Goal: Check status: Check status

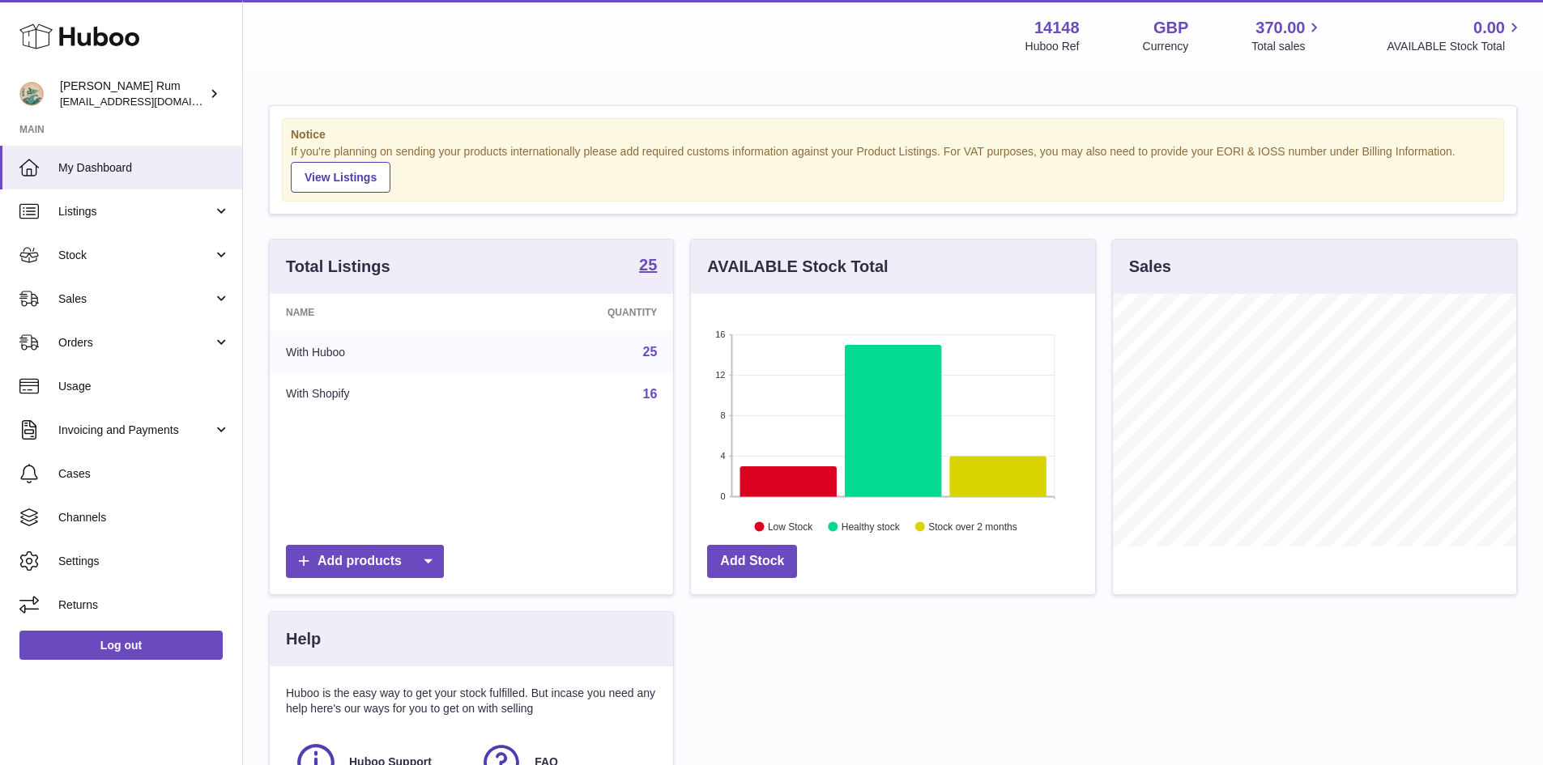
scroll to position [253, 404]
click at [114, 299] on span "Sales" at bounding box center [135, 299] width 155 height 15
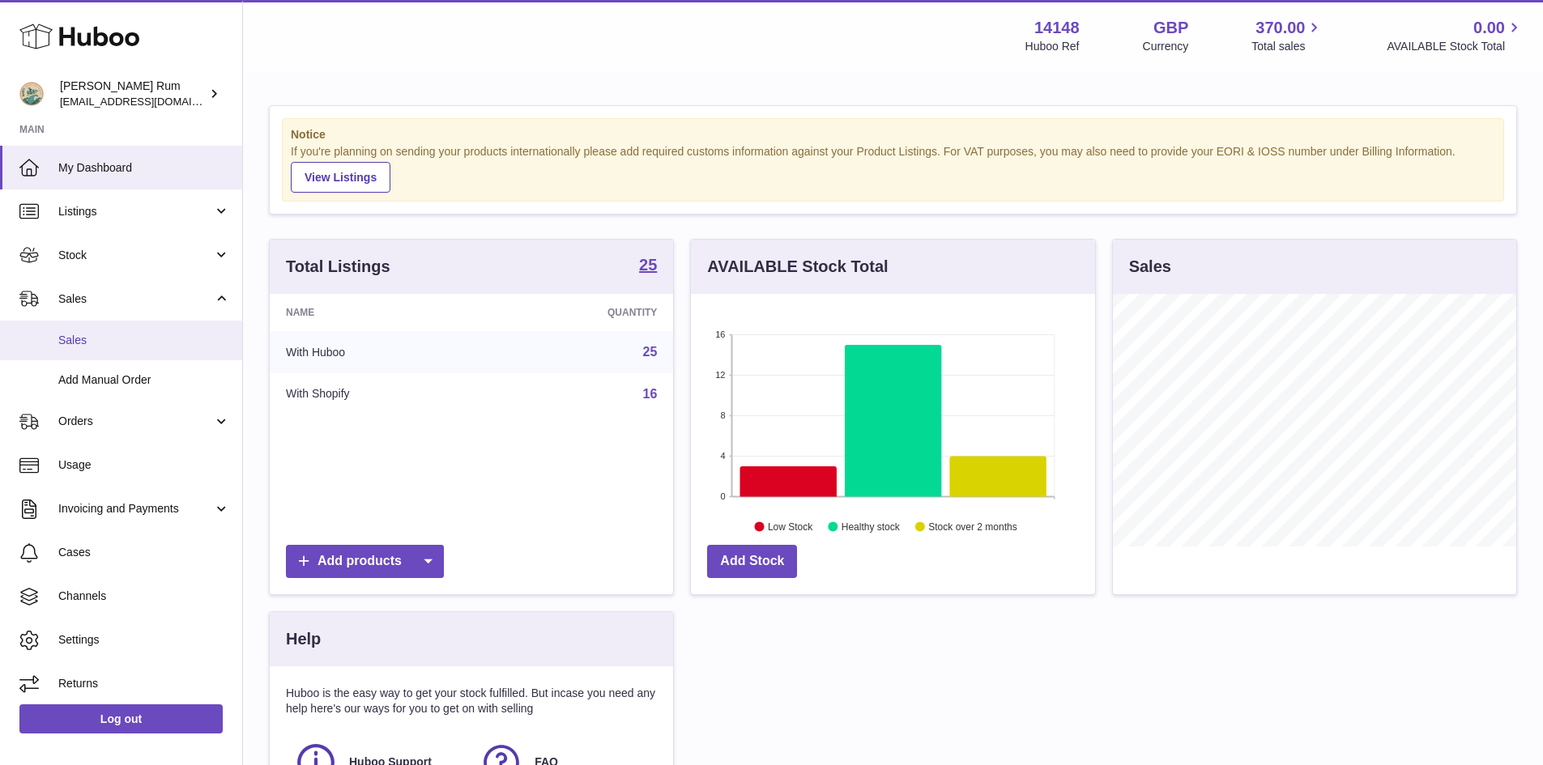
click at [120, 347] on span "Sales" at bounding box center [144, 340] width 172 height 15
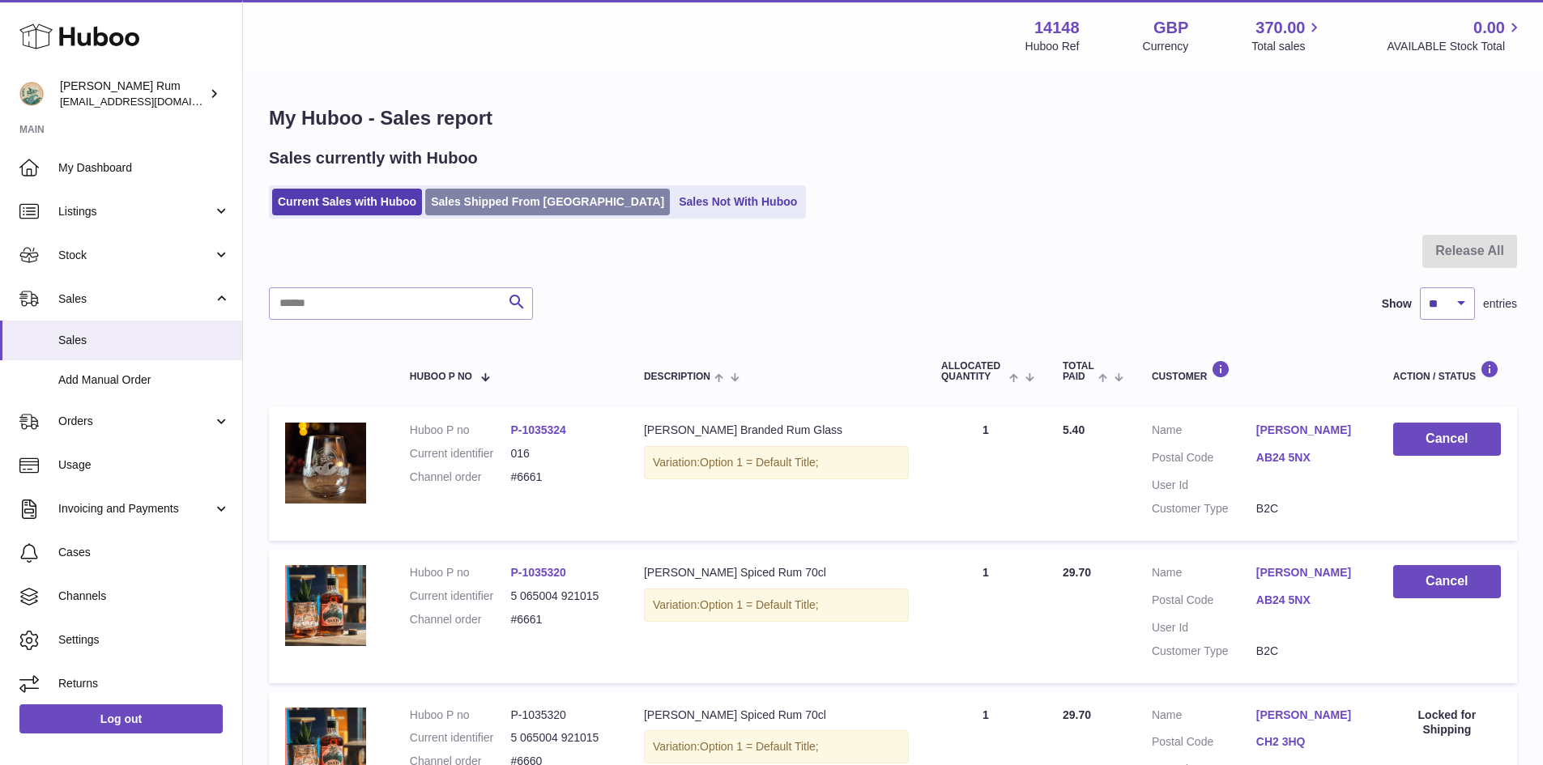
click at [492, 207] on link "Sales Shipped From [GEOGRAPHIC_DATA]" at bounding box center [547, 202] width 245 height 27
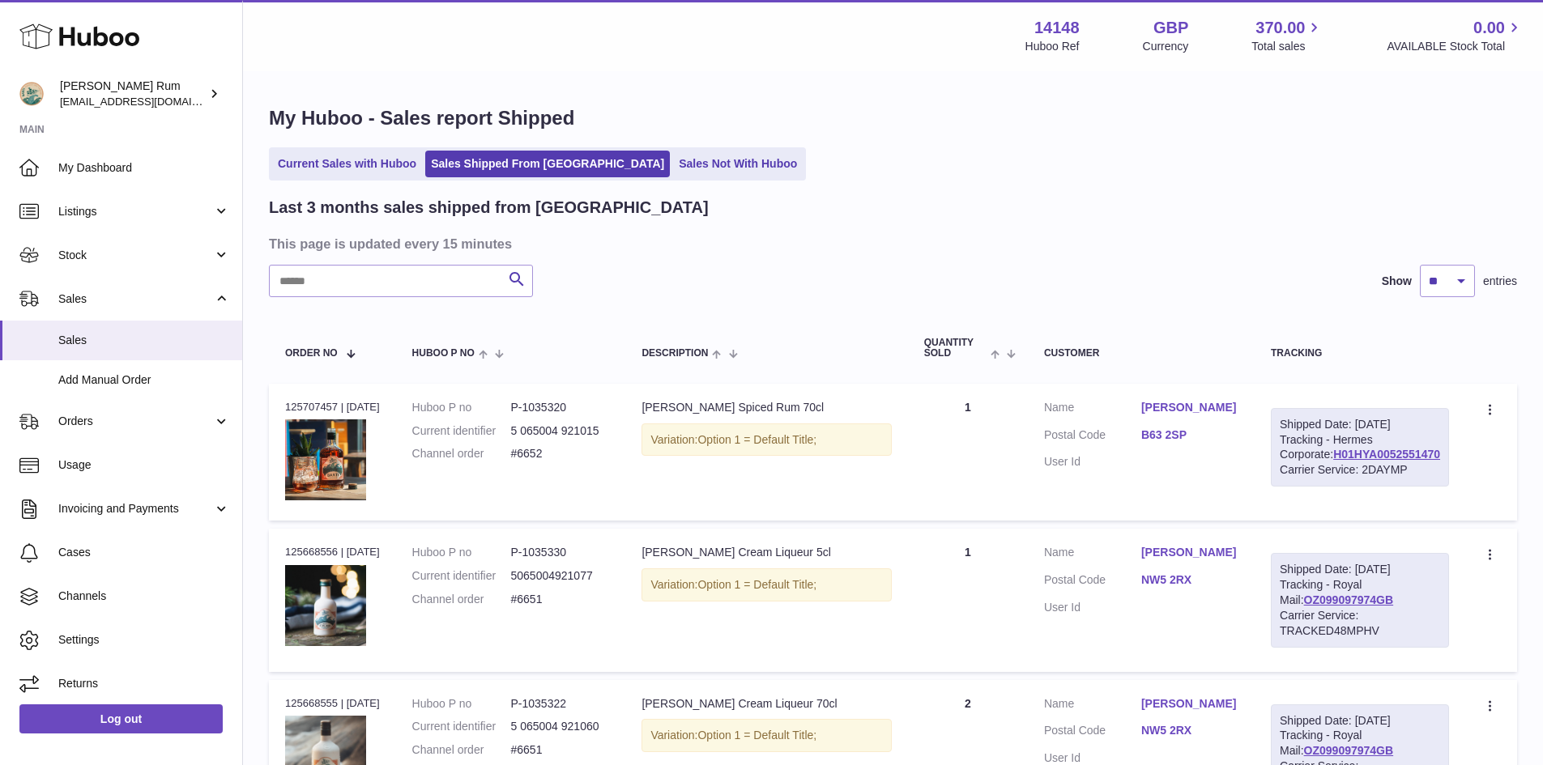
click at [1157, 202] on div "Last 3 months sales shipped from Huboo" at bounding box center [893, 208] width 1248 height 22
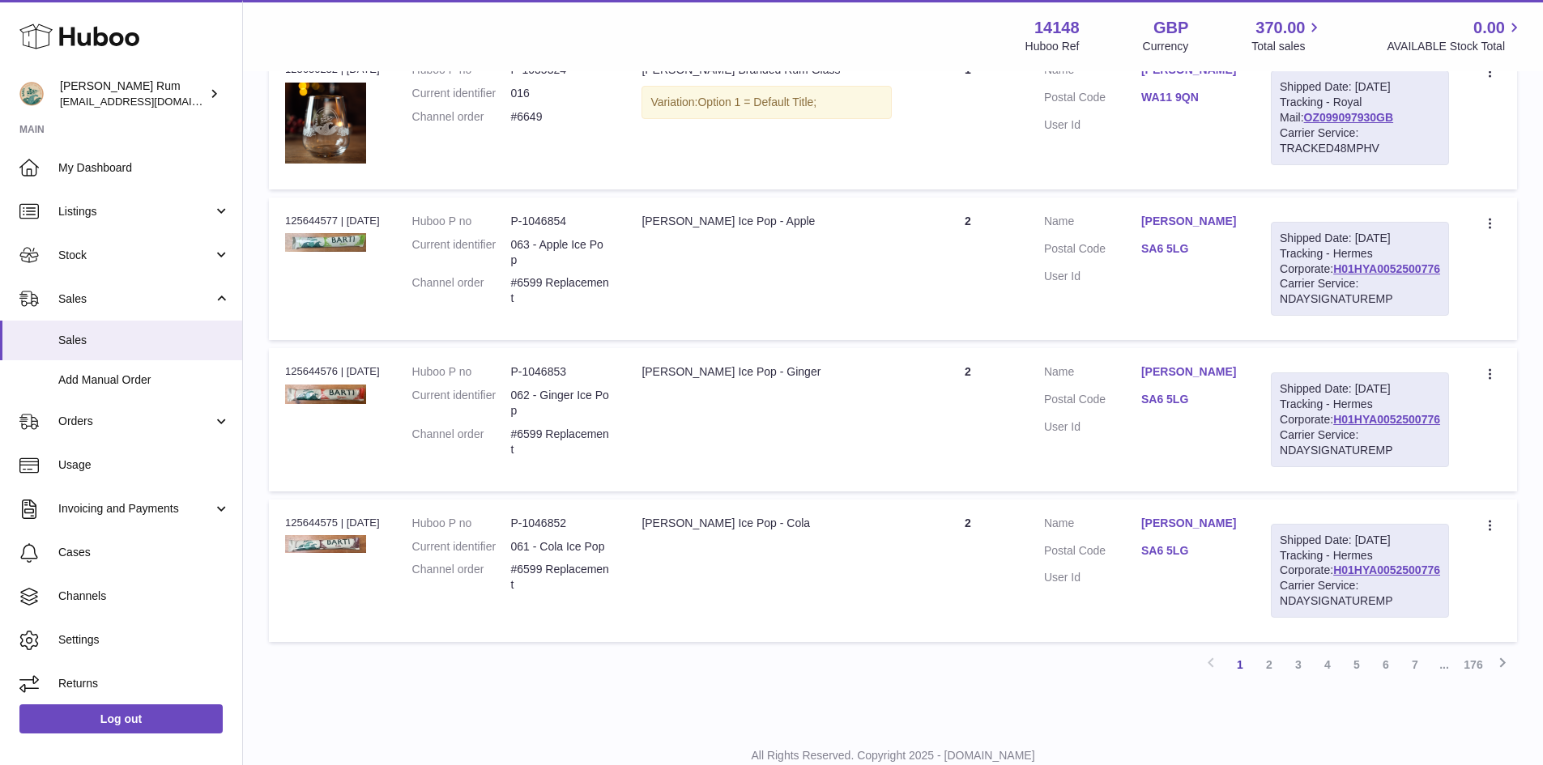
scroll to position [1377, 0]
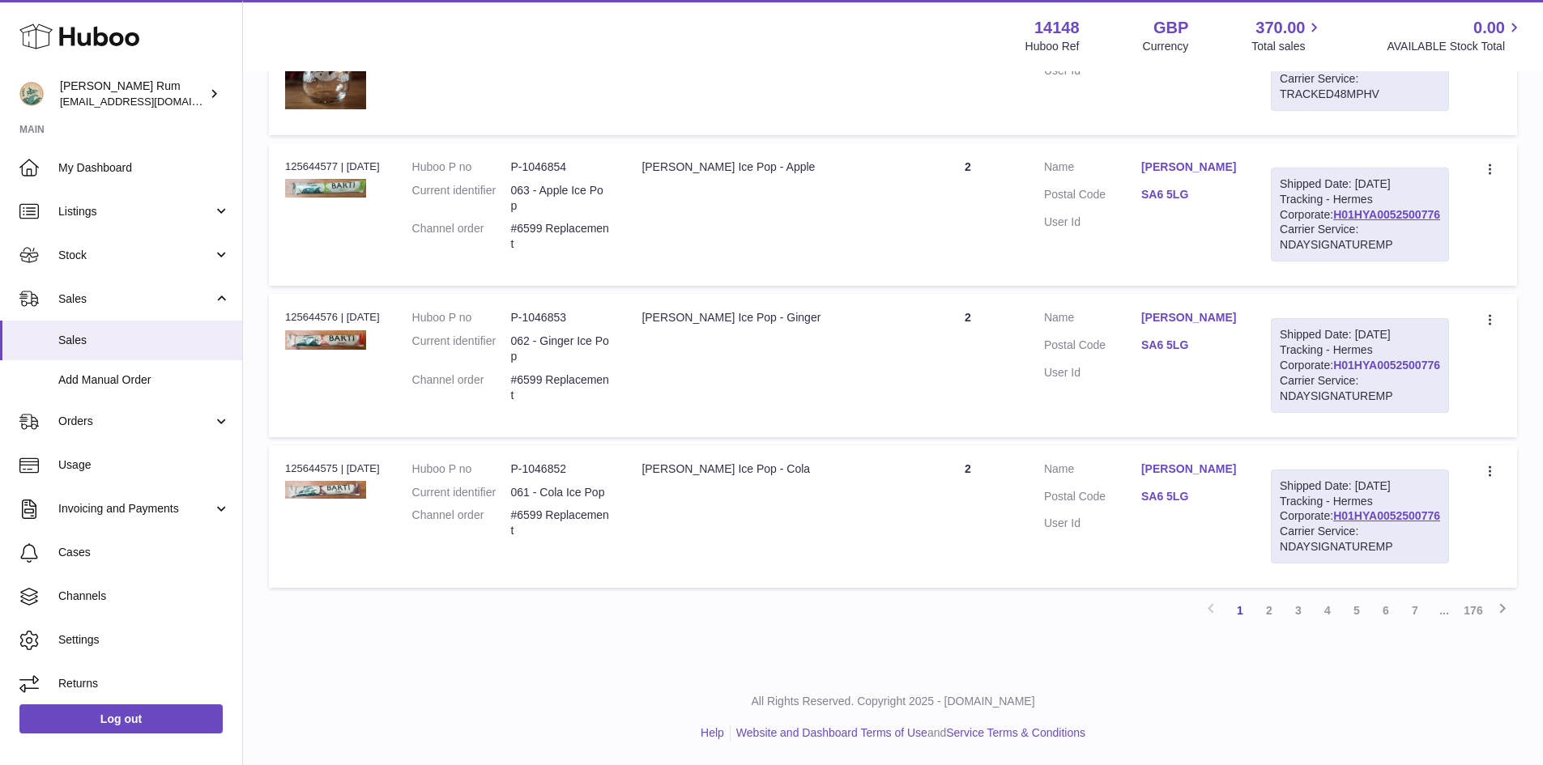
click at [1396, 372] on link "H01HYA0052500776" at bounding box center [1386, 365] width 107 height 13
